Goal: Check status: Check status

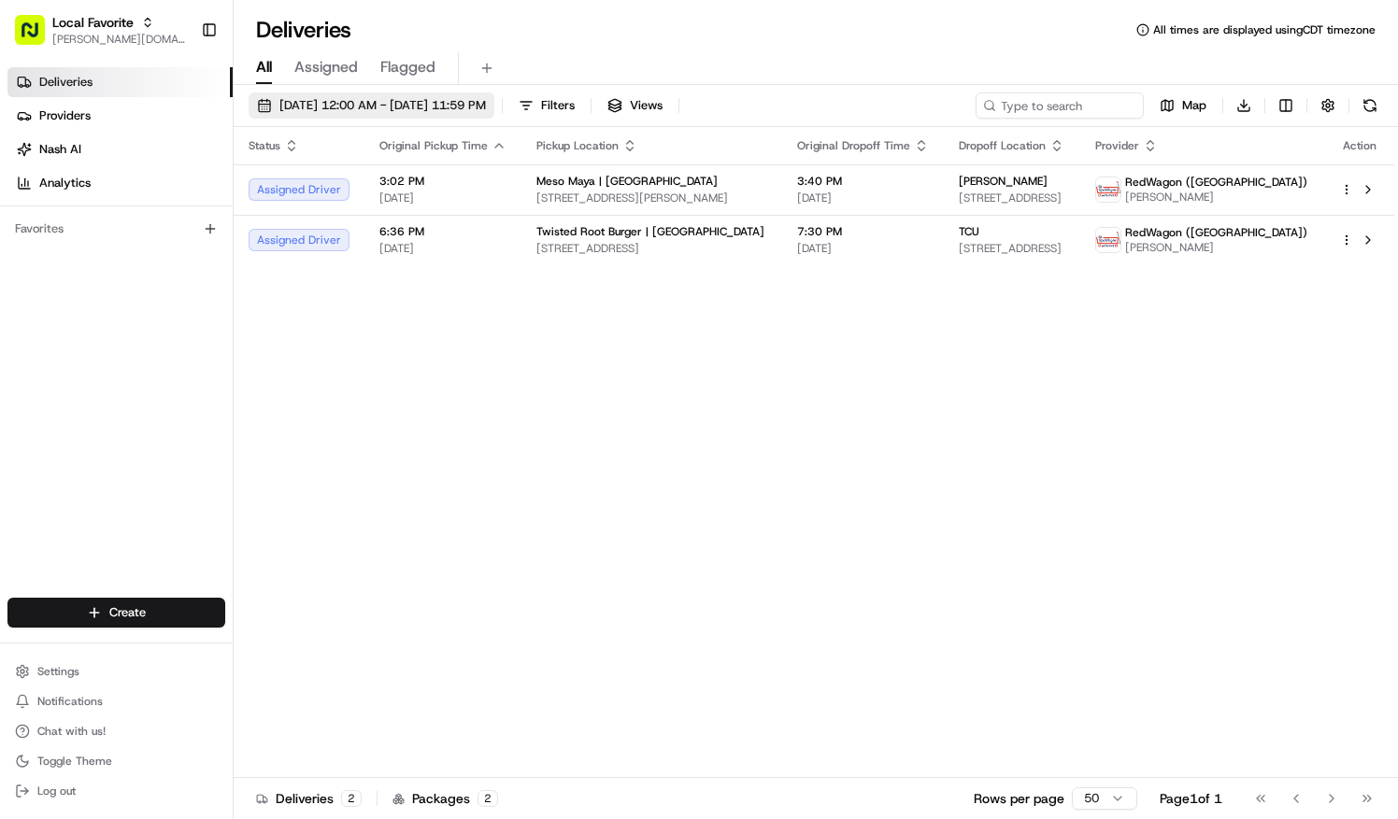
click at [415, 97] on span "[DATE] 12:00 AM - [DATE] 11:59 PM" at bounding box center [382, 105] width 206 height 17
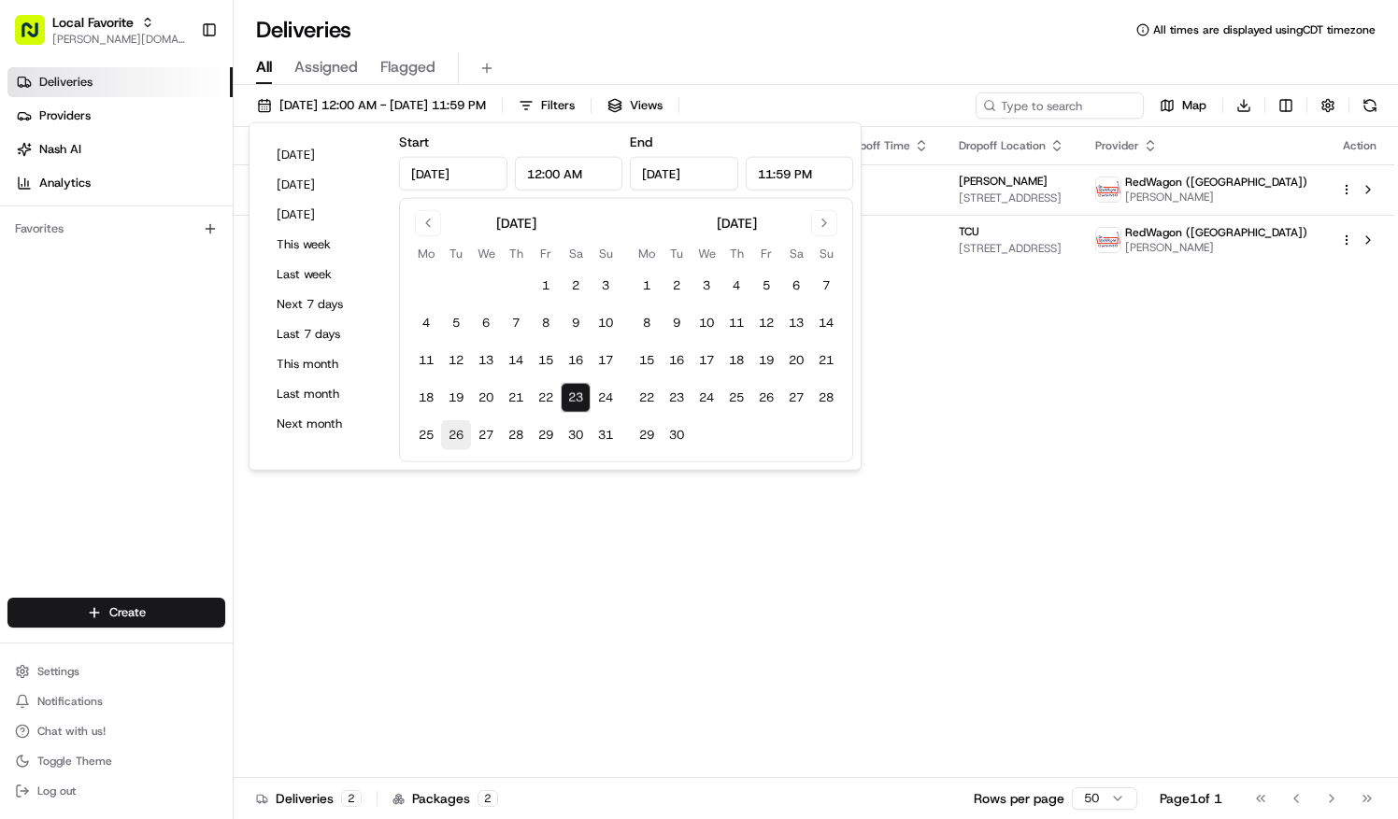
click at [462, 427] on button "26" at bounding box center [456, 435] width 30 height 30
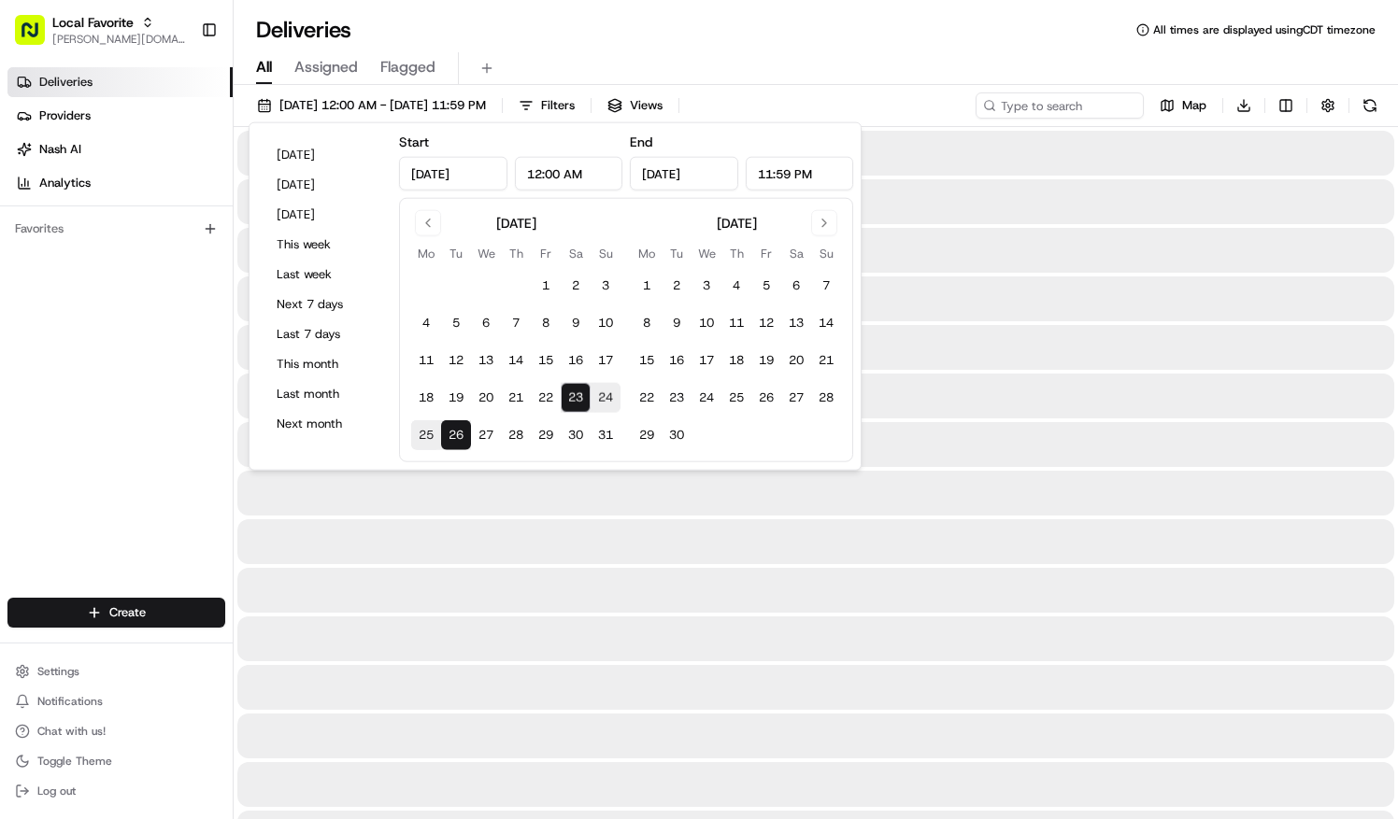
type input "[DATE]"
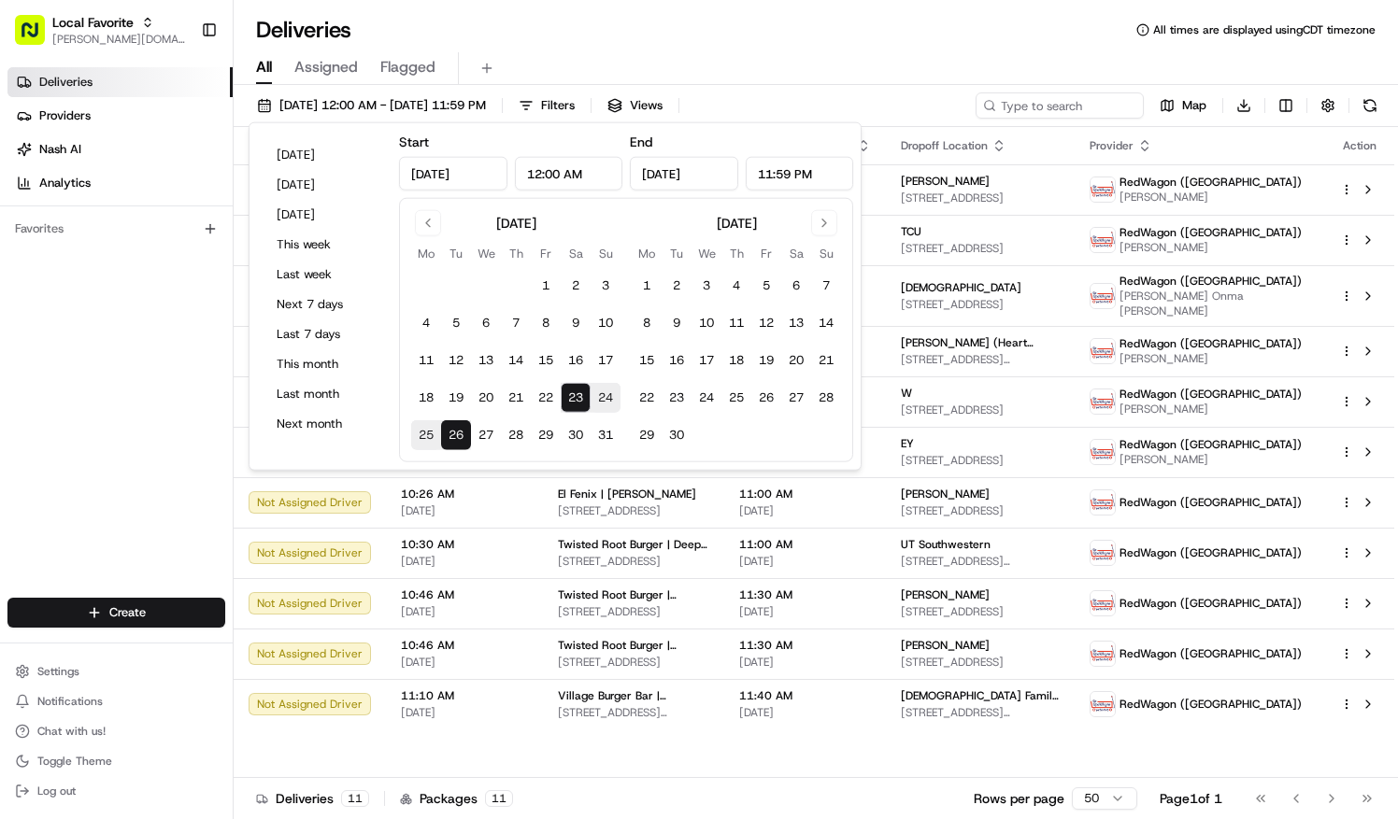
click at [455, 434] on button "26" at bounding box center [456, 435] width 30 height 30
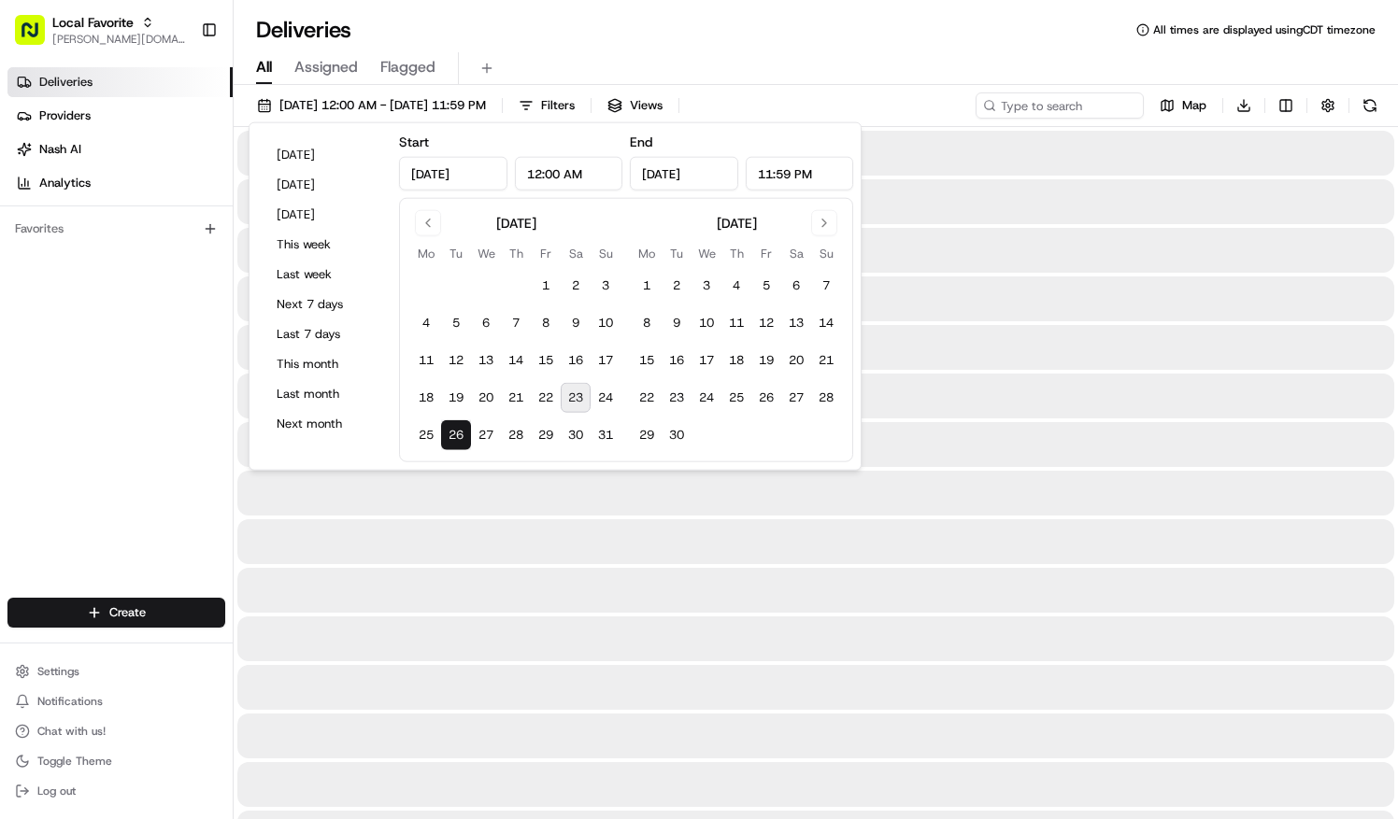
type input "[DATE]"
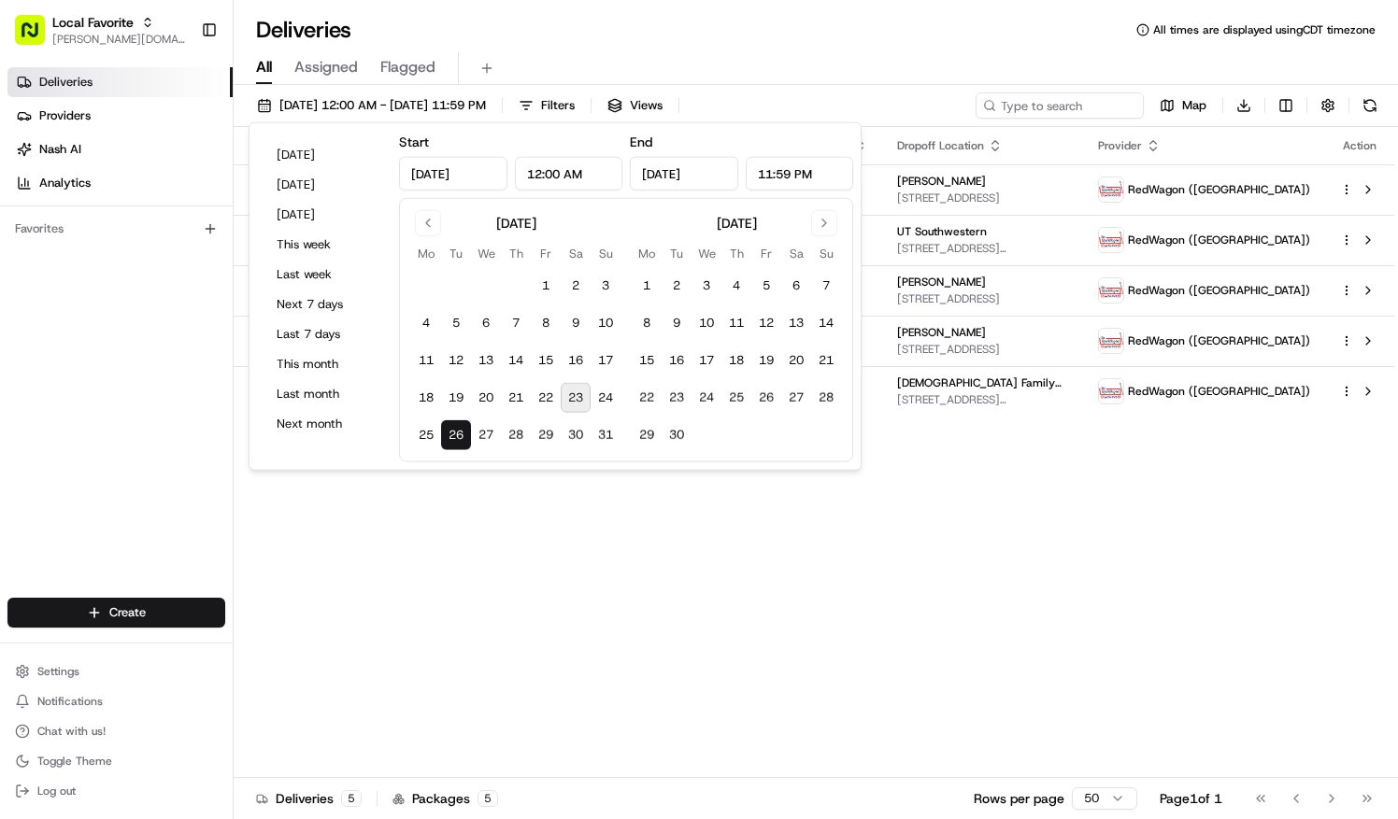
click at [647, 18] on div "Deliveries All times are displayed using CDT timezone" at bounding box center [816, 30] width 1164 height 30
